Goal: Task Accomplishment & Management: Complete application form

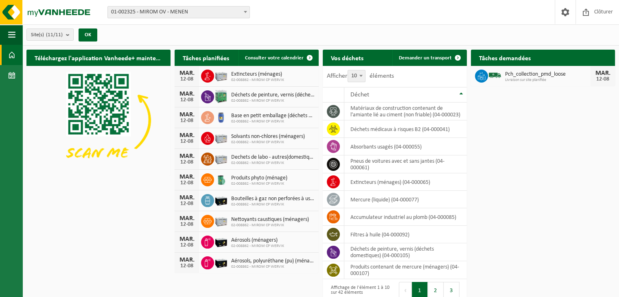
click at [214, 9] on span "01-002325 - MIROM OV - MENEN" at bounding box center [179, 12] width 142 height 11
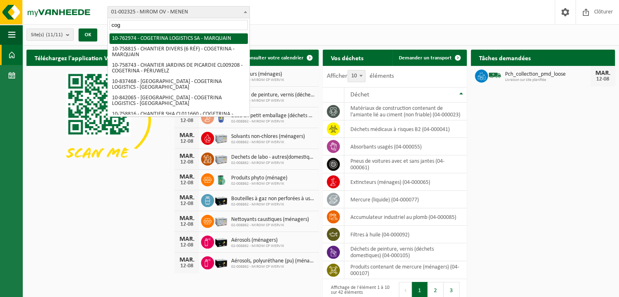
type input "coge"
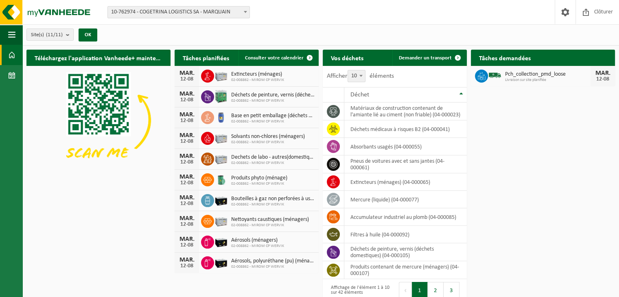
select select "17600"
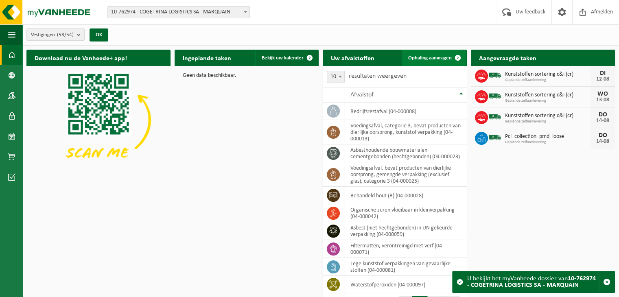
click at [430, 55] on span "Ophaling aanvragen" at bounding box center [430, 57] width 44 height 5
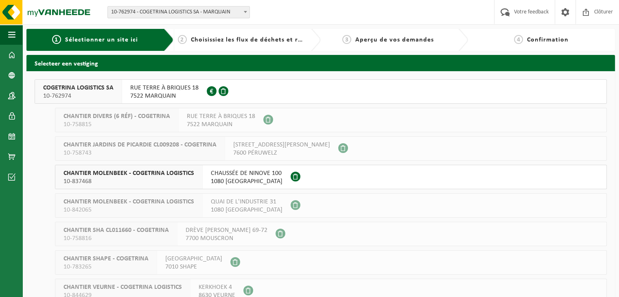
click at [165, 82] on div "RUE TERRE À BRIQUES 18 7522 MARQUAIN 0672.979.664" at bounding box center [164, 92] width 85 height 24
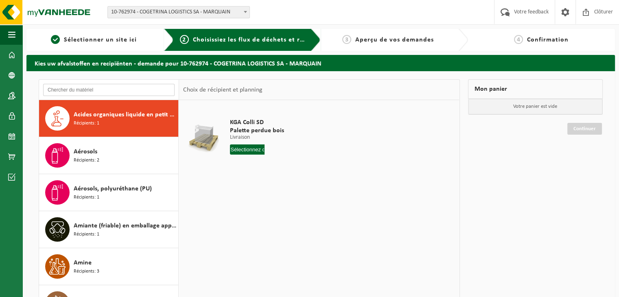
click at [114, 85] on input "text" at bounding box center [108, 90] width 131 height 12
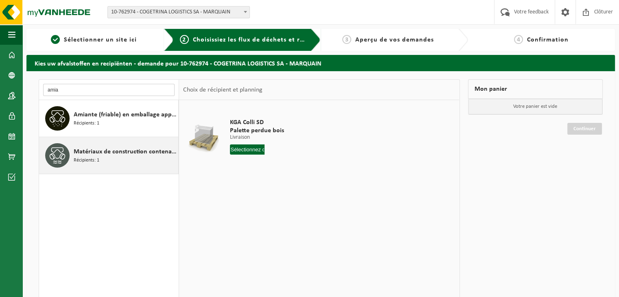
type input "amia"
click at [107, 157] on div "Matériaux de construction contenant de l'amiante lié au ciment (non friable) Ré…" at bounding box center [125, 155] width 102 height 24
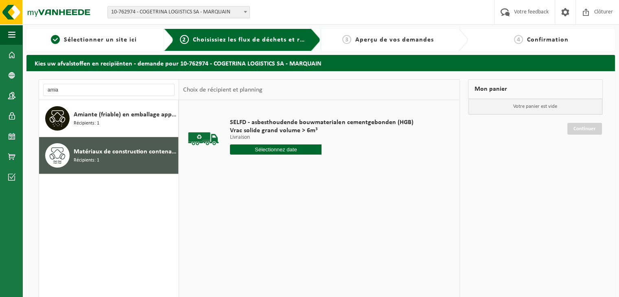
click at [258, 155] on div "SELFD - asbesthoudende bouwmaterialen cementgebonden (HGB) Vrac solide grand vo…" at bounding box center [321, 138] width 191 height 57
click at [259, 150] on input "text" at bounding box center [275, 149] width 91 height 10
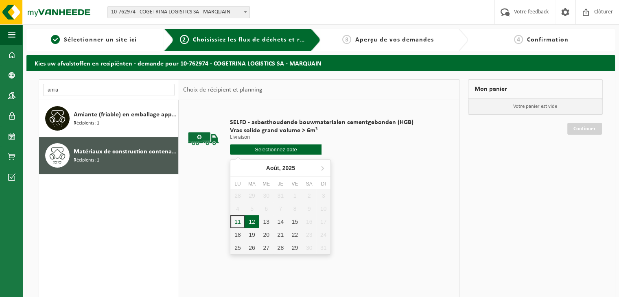
click at [249, 225] on div "12" at bounding box center [251, 221] width 14 height 13
type input "à partir de 2025-08-12"
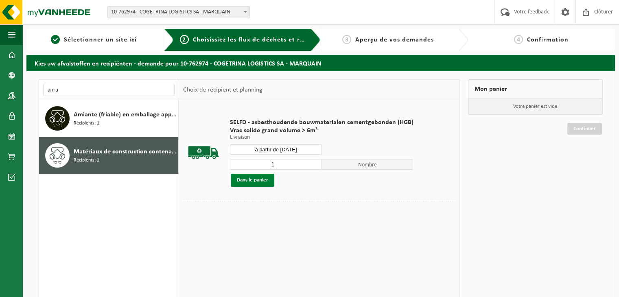
click at [253, 180] on button "Dans le panier" at bounding box center [253, 180] width 44 height 13
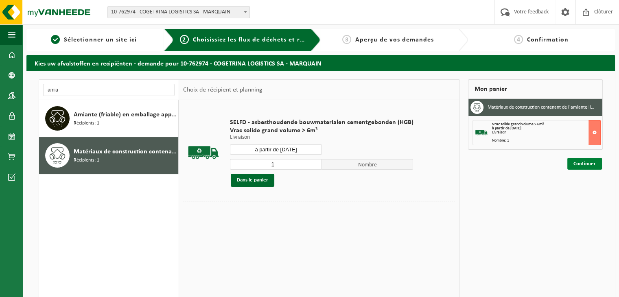
click at [575, 163] on link "Continuer" at bounding box center [584, 164] width 35 height 12
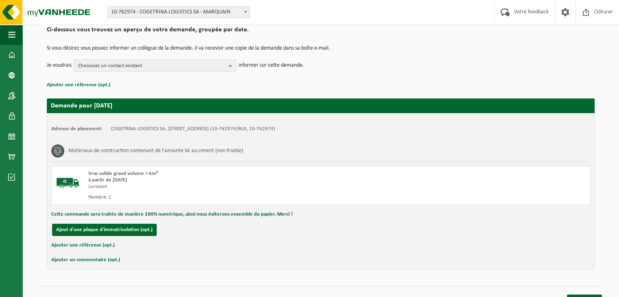
scroll to position [78, 0]
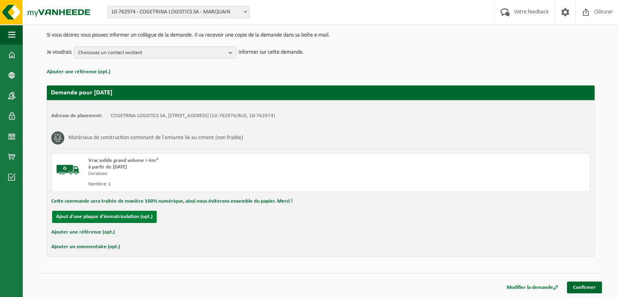
click at [109, 214] on button "Ajout d'une plaque d'immatriculation (opt.)" at bounding box center [104, 217] width 105 height 12
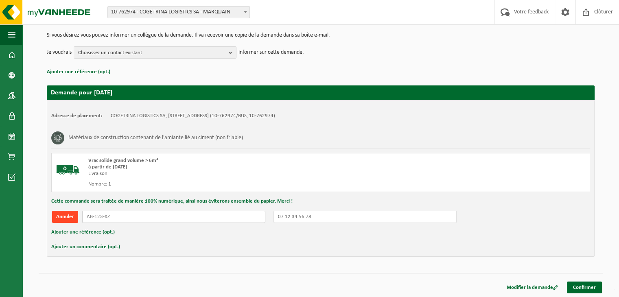
click at [109, 214] on input "text" at bounding box center [173, 217] width 183 height 12
type input "2GDX425"
click at [582, 288] on link "Confirmer" at bounding box center [583, 287] width 35 height 12
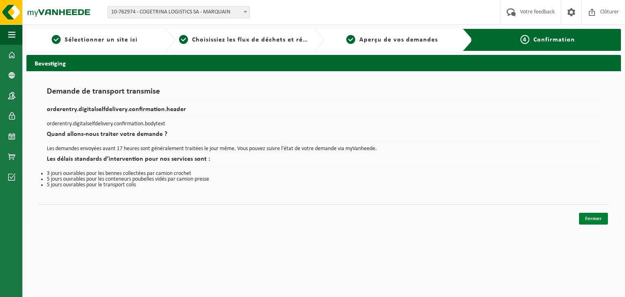
click at [591, 219] on link "Fermer" at bounding box center [593, 219] width 29 height 12
